Goal: Task Accomplishment & Management: Use online tool/utility

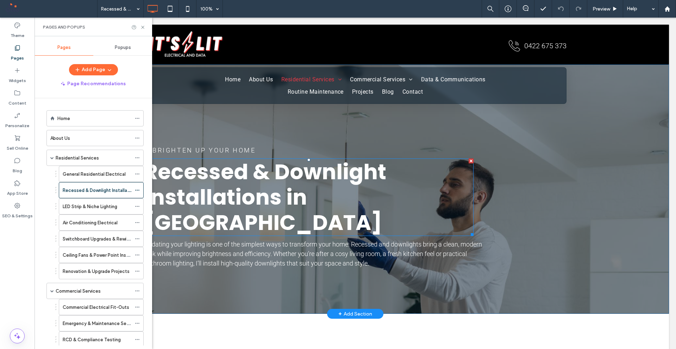
scroll to position [211, 0]
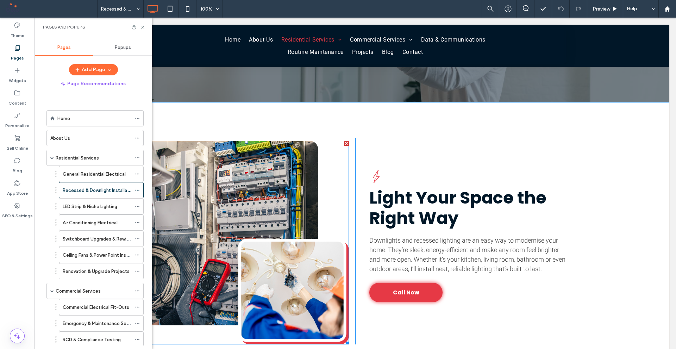
click at [236, 238] on img at bounding box center [246, 242] width 205 height 203
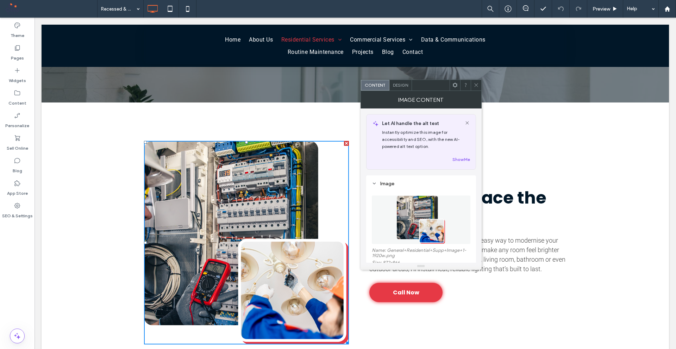
click at [426, 215] on img at bounding box center [420, 219] width 49 height 49
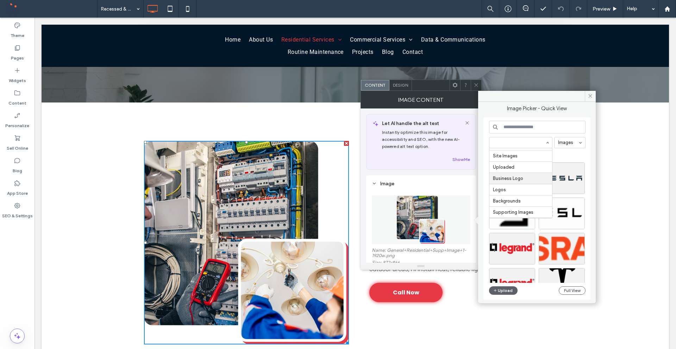
scroll to position [54, 0]
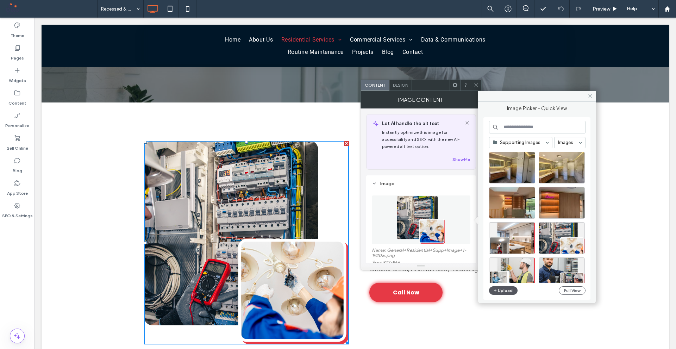
click at [507, 288] on button "Upload" at bounding box center [503, 290] width 29 height 8
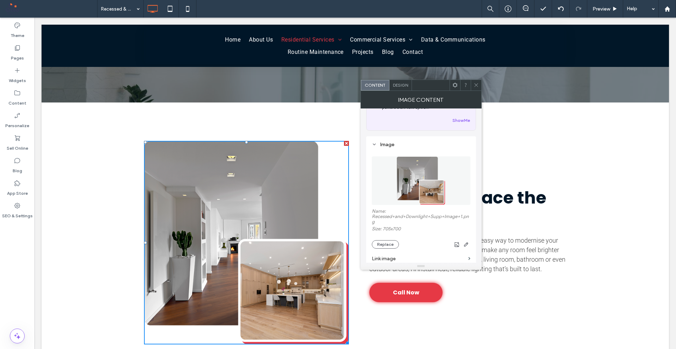
scroll to position [106, 0]
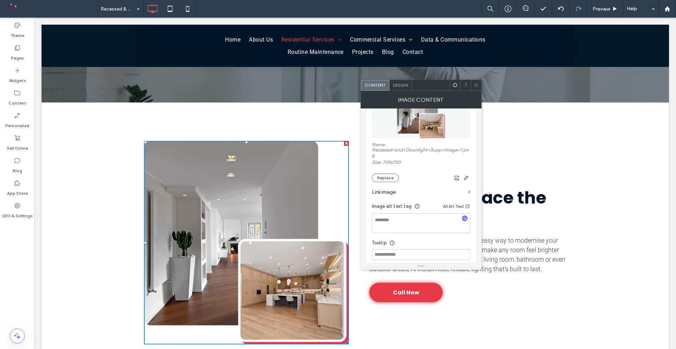
click at [474, 85] on icon at bounding box center [476, 84] width 5 height 5
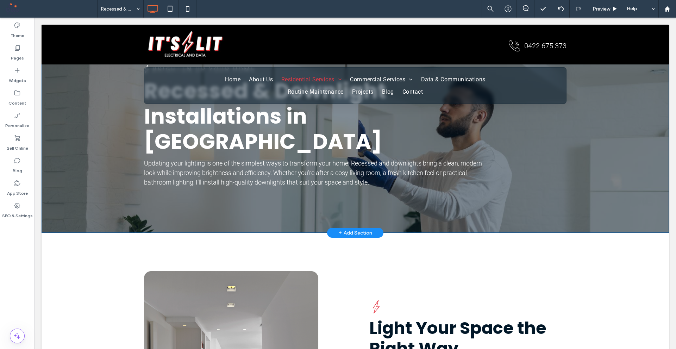
scroll to position [0, 0]
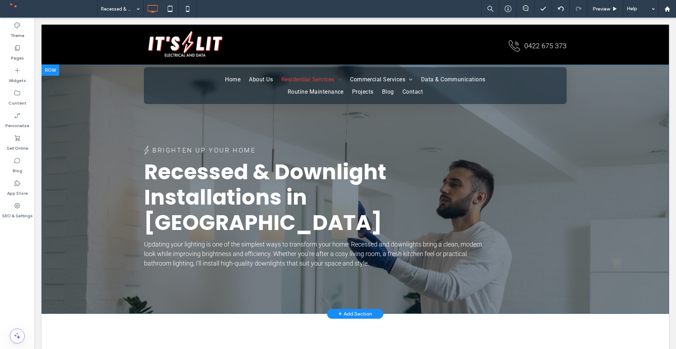
click at [104, 119] on div "Brighten Up Your Home Recessed & Downlight Installations in [GEOGRAPHIC_DATA] U…" at bounding box center [355, 188] width 627 height 249
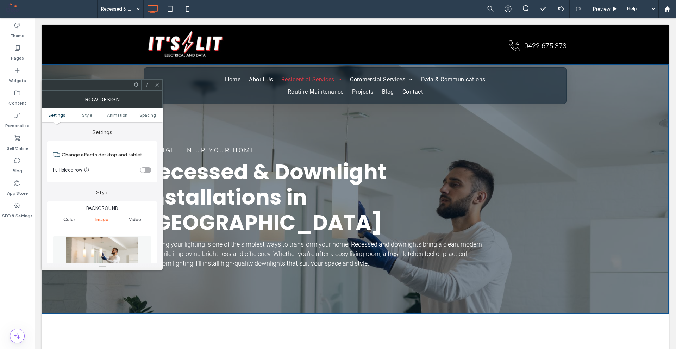
click at [119, 252] on img at bounding box center [102, 260] width 73 height 49
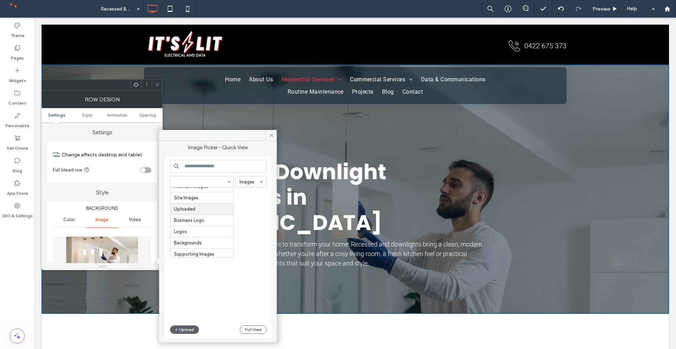
scroll to position [54, 0]
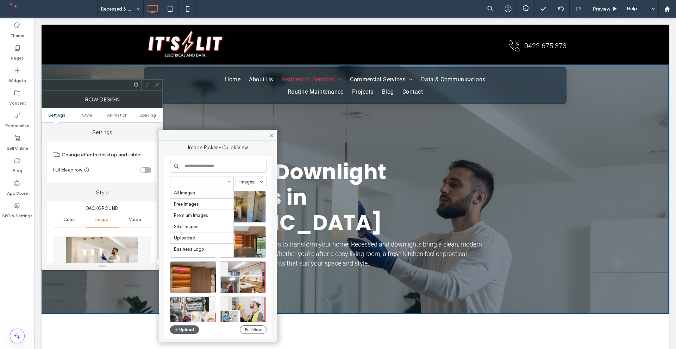
click at [207, 184] on input at bounding box center [200, 181] width 52 height 5
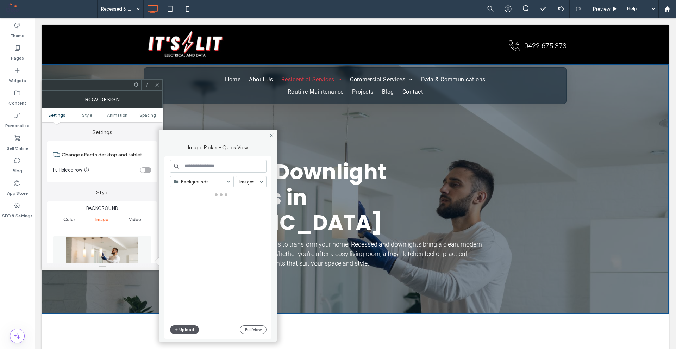
click at [188, 329] on button "Upload" at bounding box center [184, 329] width 29 height 8
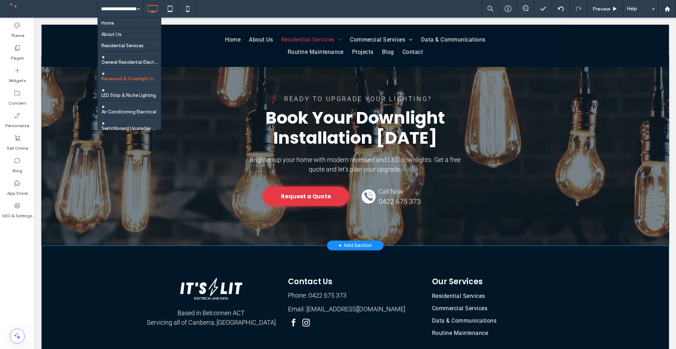
scroll to position [1348, 0]
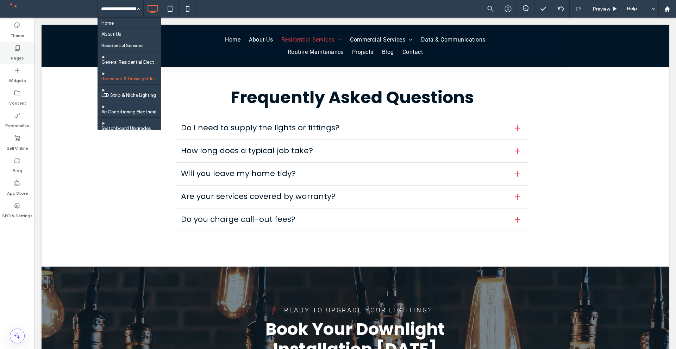
click at [14, 49] on icon at bounding box center [17, 47] width 7 height 7
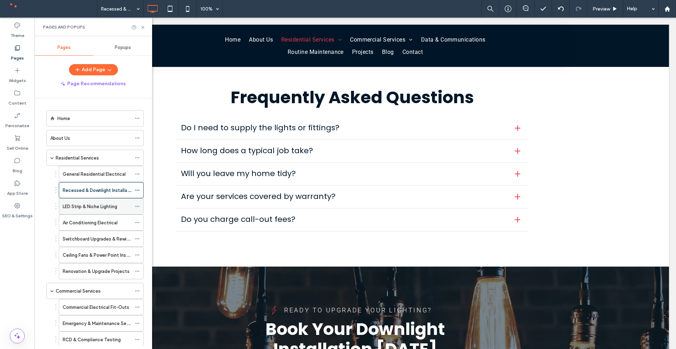
click at [96, 202] on div "LED Strip & Niche Lighting" at bounding box center [97, 206] width 69 height 15
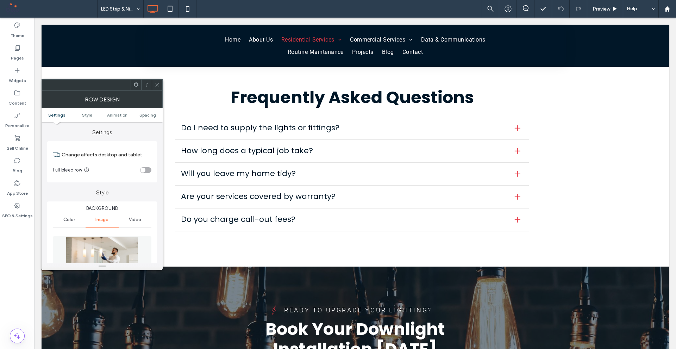
click at [74, 242] on img at bounding box center [102, 260] width 73 height 49
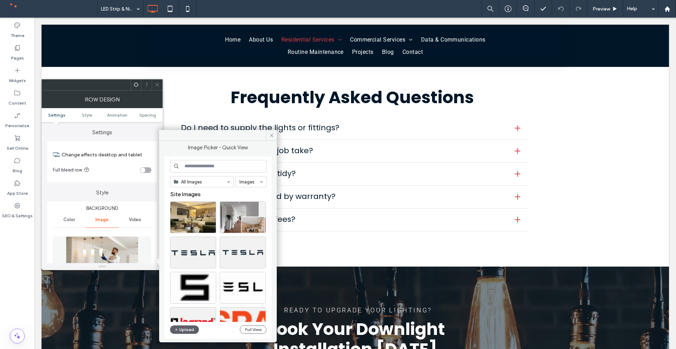
click at [195, 175] on div "All Images Images Site Images Upload Full View" at bounding box center [218, 248] width 96 height 176
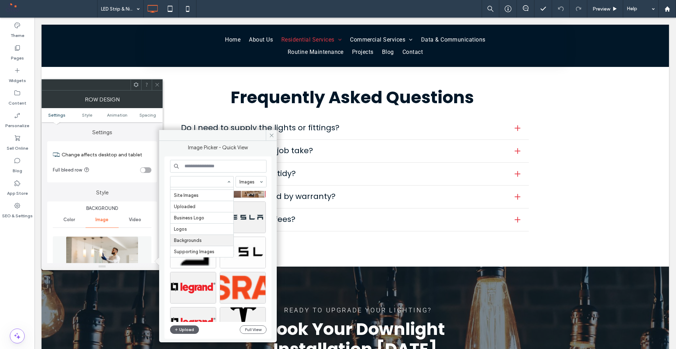
scroll to position [54, 0]
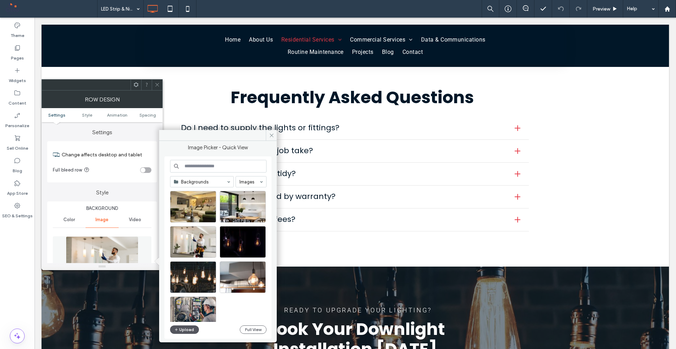
click at [193, 330] on button "Upload" at bounding box center [184, 329] width 29 height 8
click at [158, 86] on icon at bounding box center [157, 84] width 5 height 5
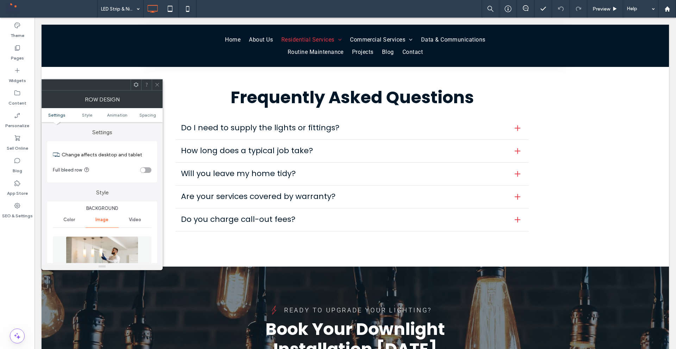
click at [109, 255] on img at bounding box center [102, 260] width 73 height 49
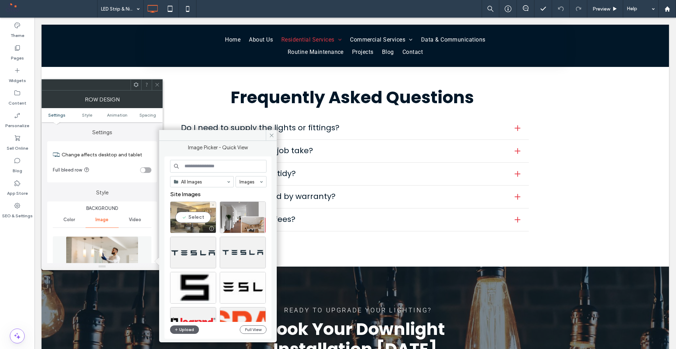
click at [196, 215] on div "Select" at bounding box center [193, 217] width 46 height 32
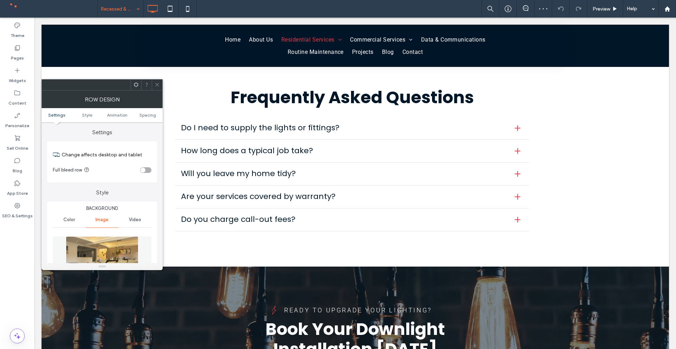
drag, startPoint x: 112, startPoint y: 251, endPoint x: 156, endPoint y: 218, distance: 54.5
click at [113, 251] on img at bounding box center [102, 260] width 73 height 49
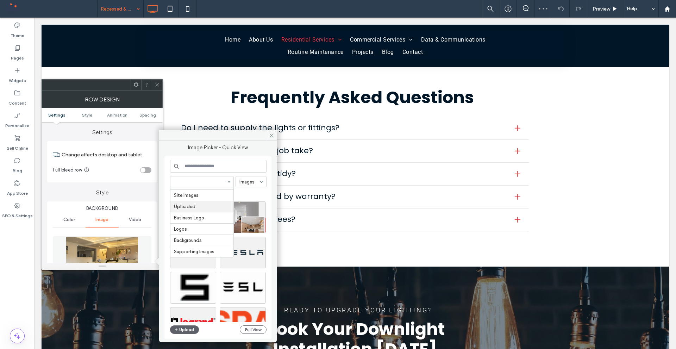
scroll to position [54, 0]
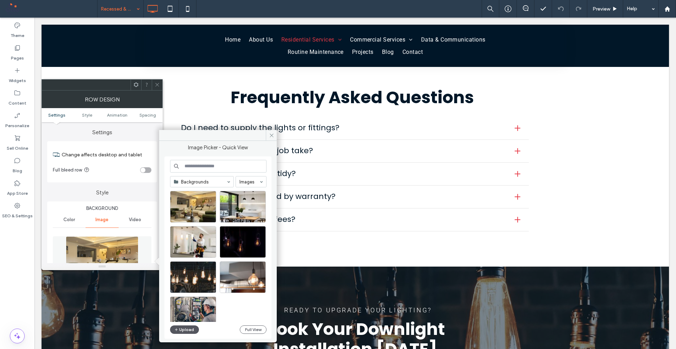
click at [191, 327] on button "Upload" at bounding box center [184, 329] width 29 height 8
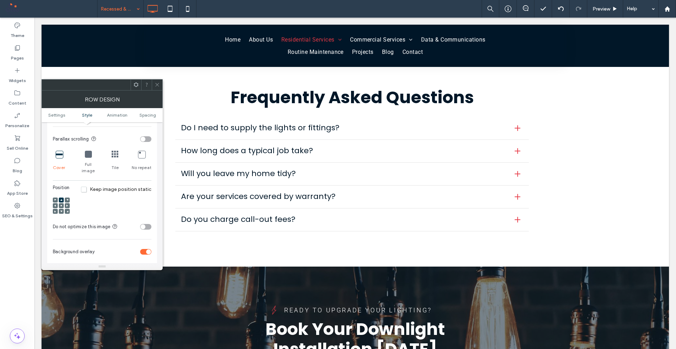
scroll to position [211, 0]
click at [62, 201] on span at bounding box center [61, 203] width 2 height 5
click at [15, 57] on label "Pages" at bounding box center [17, 56] width 13 height 10
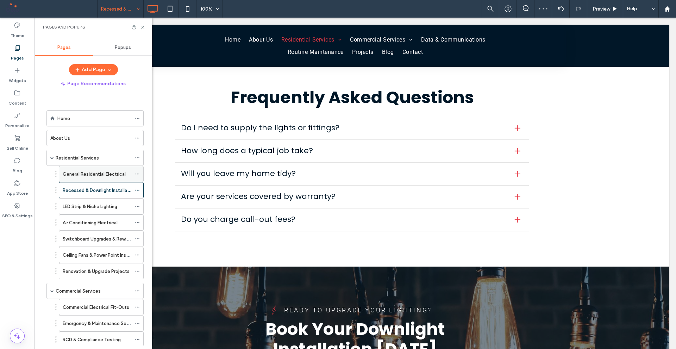
click at [100, 178] on div "General Residential Electrical" at bounding box center [97, 173] width 69 height 15
click at [92, 205] on label "LED Strip & Niche Lighting" at bounding box center [90, 206] width 55 height 12
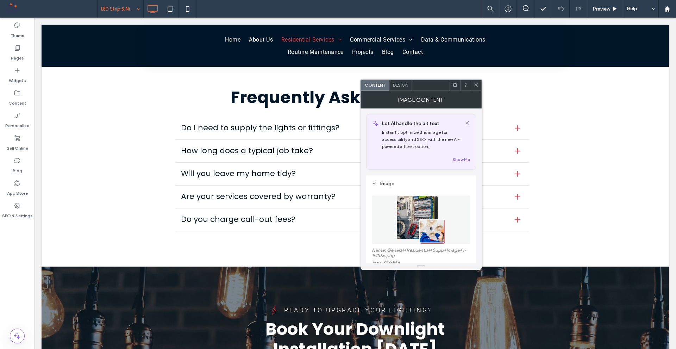
click at [417, 205] on img at bounding box center [420, 219] width 49 height 49
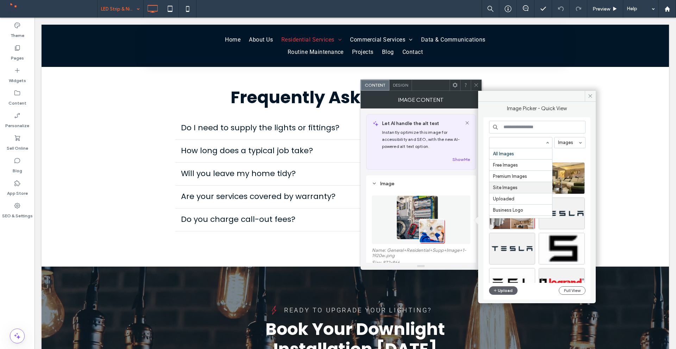
scroll to position [54, 0]
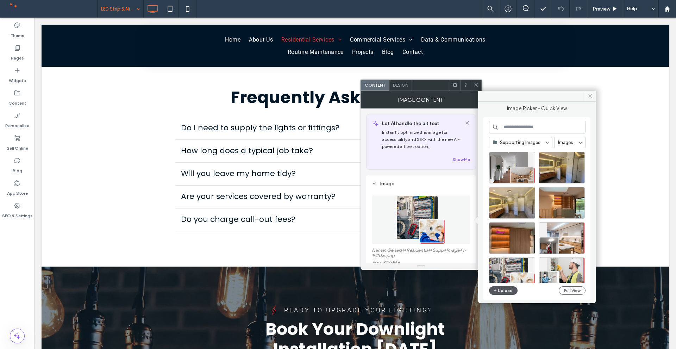
click at [506, 287] on button "Upload" at bounding box center [503, 290] width 29 height 8
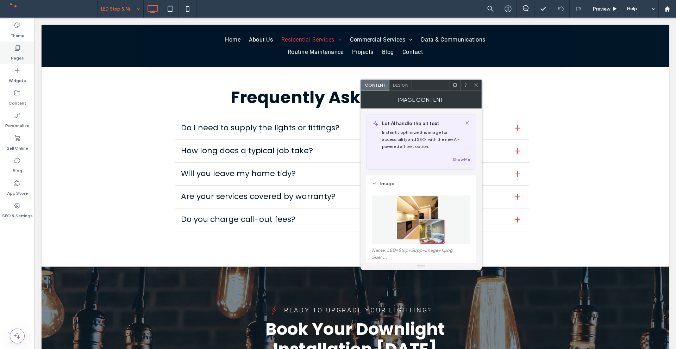
click at [24, 52] on div "Pages" at bounding box center [17, 53] width 35 height 23
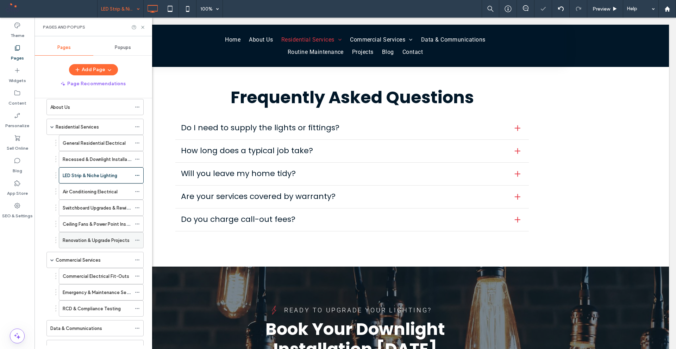
scroll to position [70, 0]
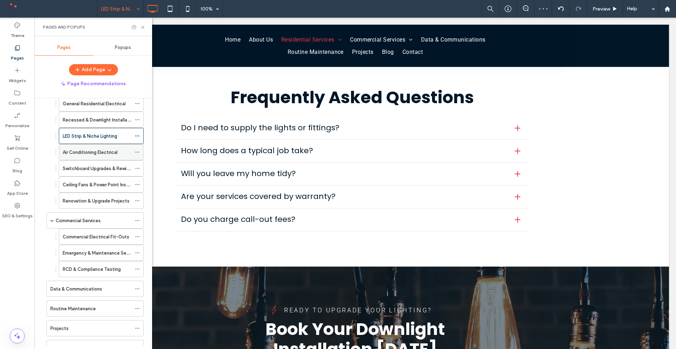
click at [98, 150] on label "Air Conditioning Electrical" at bounding box center [90, 152] width 55 height 12
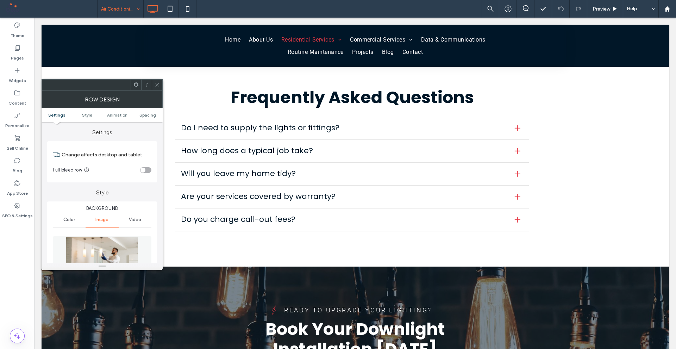
click at [113, 252] on img at bounding box center [102, 260] width 73 height 49
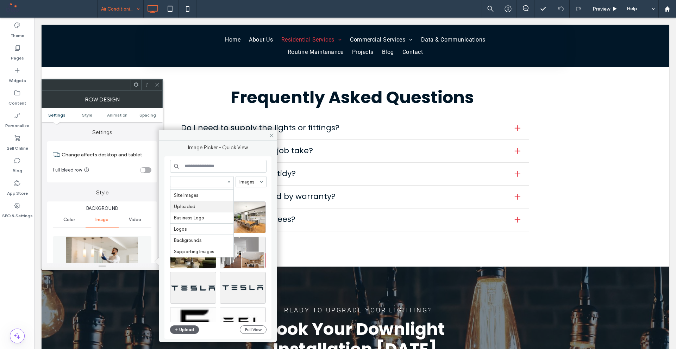
scroll to position [54, 0]
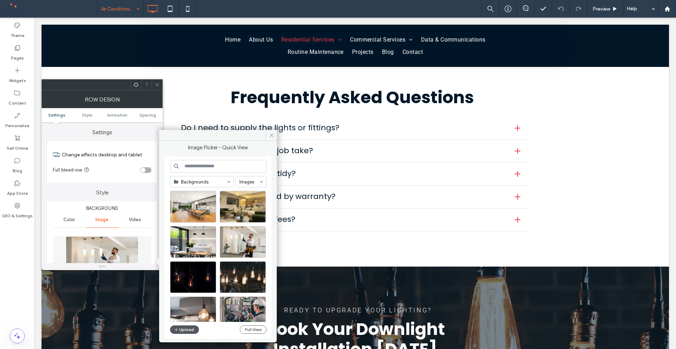
click at [191, 329] on button "Upload" at bounding box center [184, 329] width 29 height 8
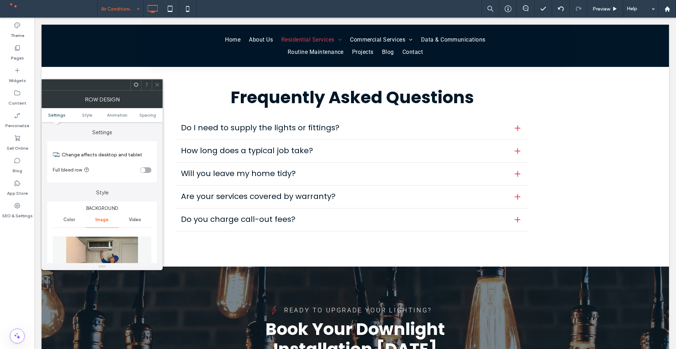
click at [154, 81] on div at bounding box center [157, 85] width 11 height 11
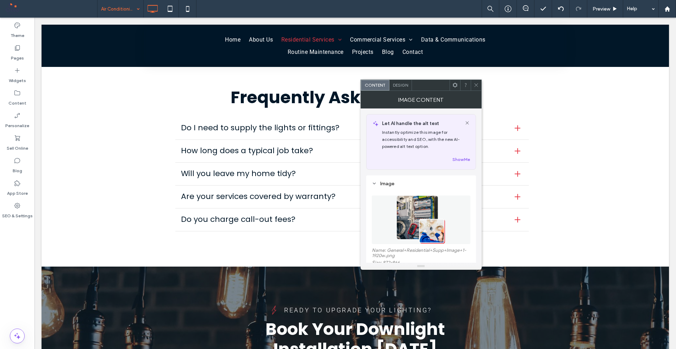
click at [420, 221] on img at bounding box center [420, 219] width 49 height 49
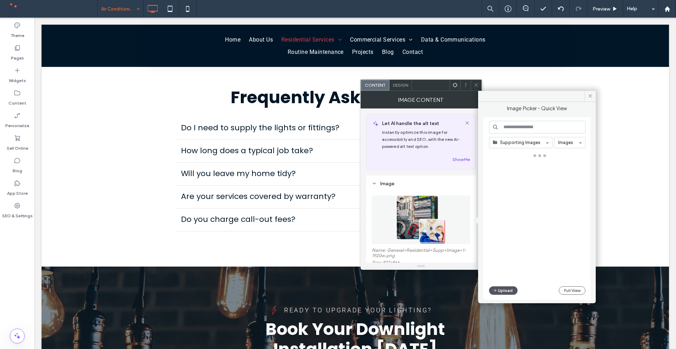
click at [504, 288] on button "Upload" at bounding box center [503, 290] width 29 height 8
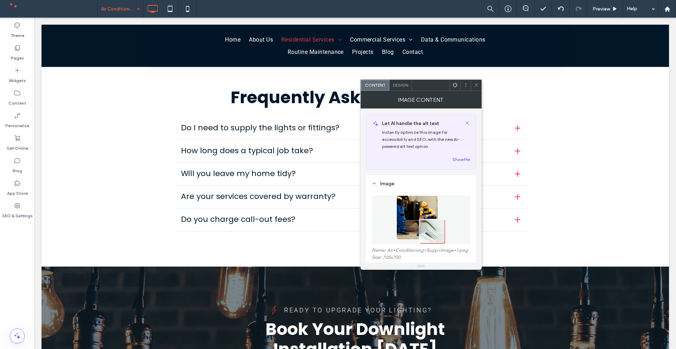
click at [477, 83] on icon at bounding box center [476, 84] width 5 height 5
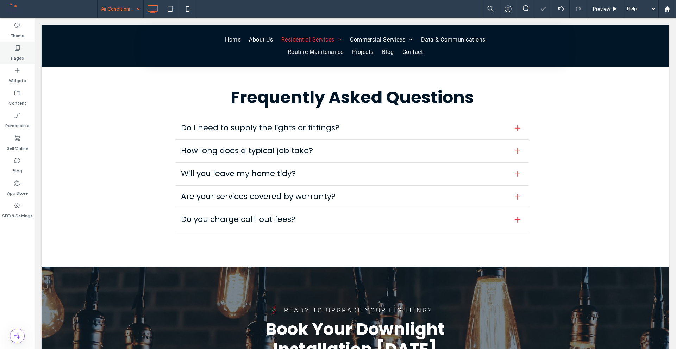
click at [7, 57] on div "Pages" at bounding box center [17, 53] width 35 height 23
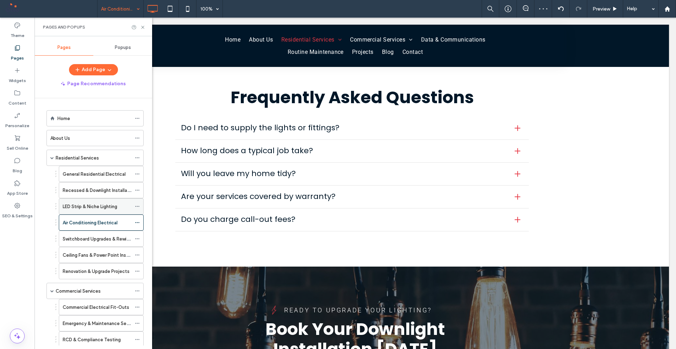
click at [116, 209] on label "LED Strip & Niche Lighting" at bounding box center [90, 206] width 55 height 12
click at [98, 188] on label "Recessed & Downlight Installations" at bounding box center [100, 190] width 75 height 12
click at [114, 173] on label "General Residential Electrical" at bounding box center [94, 174] width 63 height 12
click at [83, 242] on div "Ceiling Fans & Power Point Installation" at bounding box center [96, 238] width 63 height 17
click at [83, 238] on label "Switchboard Upgrades & Rewiring" at bounding box center [98, 239] width 71 height 12
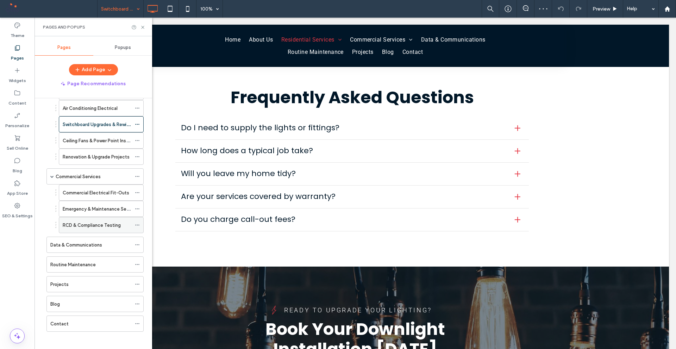
scroll to position [118, 0]
